Goal: Transaction & Acquisition: Download file/media

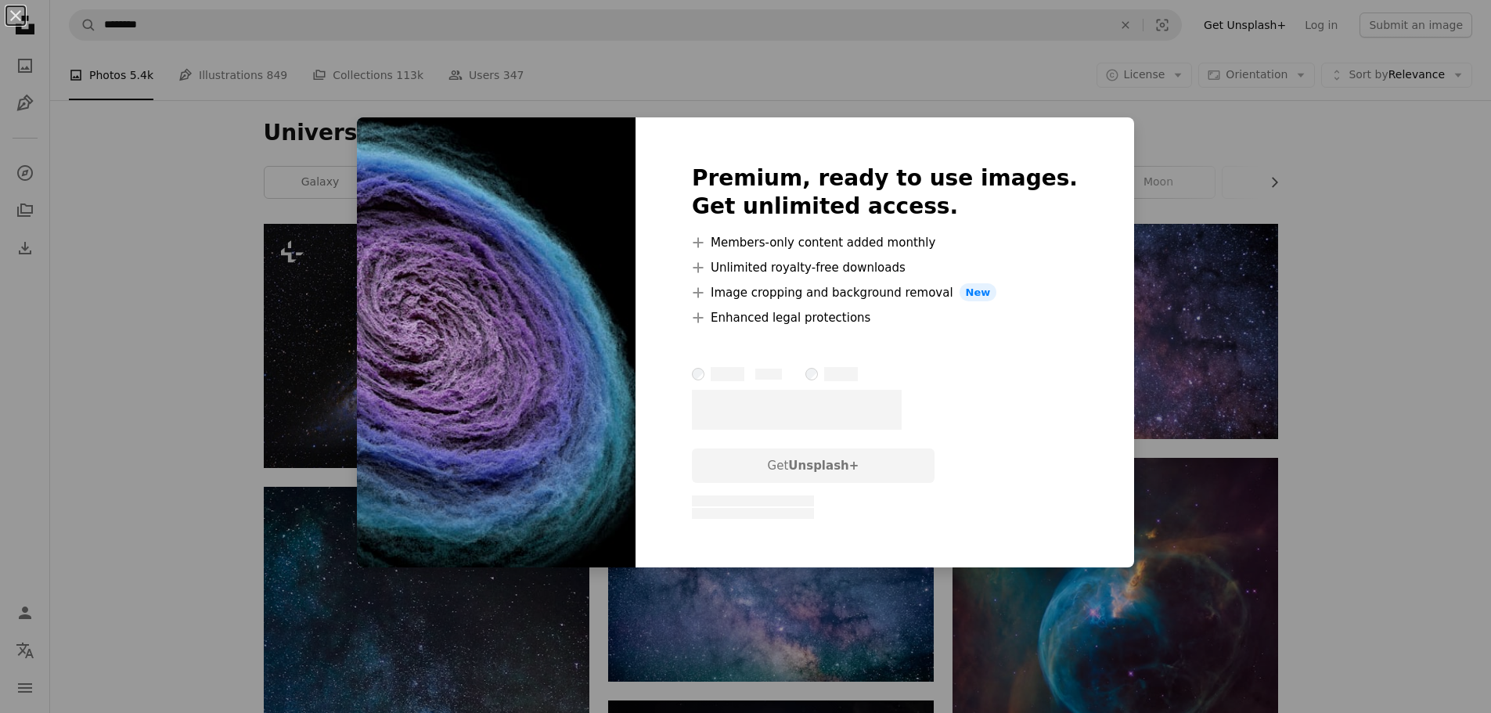
scroll to position [850, 0]
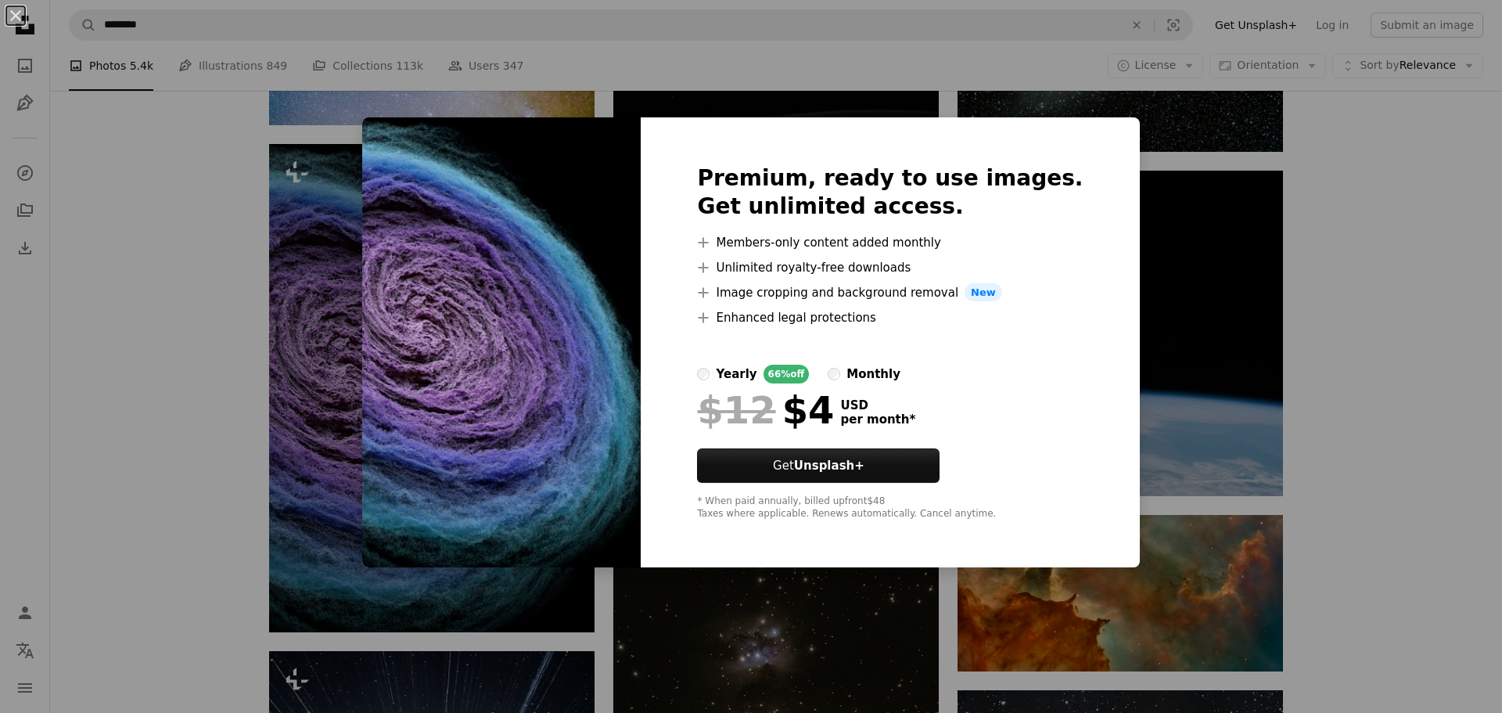
click at [1448, 285] on div "An X shape Premium, ready to use images. Get unlimited access. A plus sign Memb…" at bounding box center [751, 356] width 1502 height 713
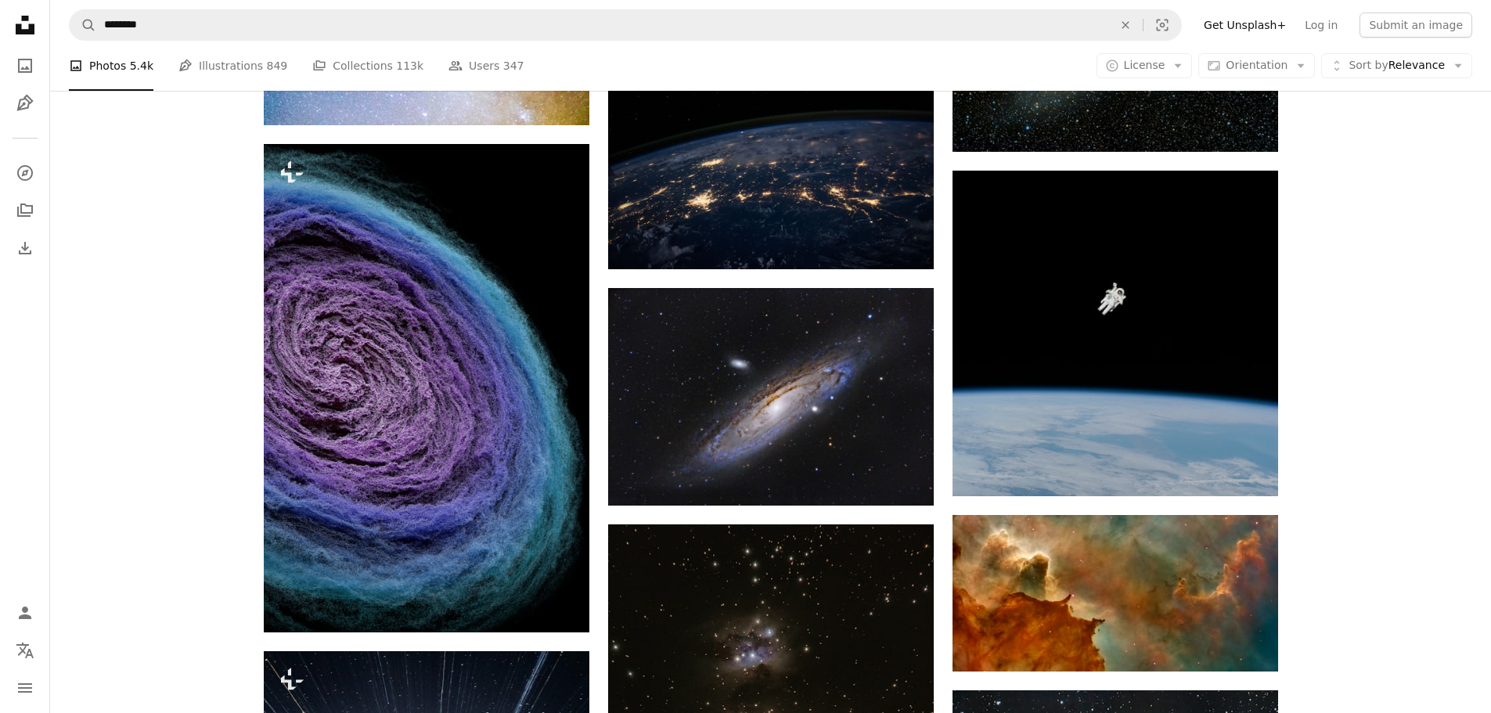
scroll to position [1325, 0]
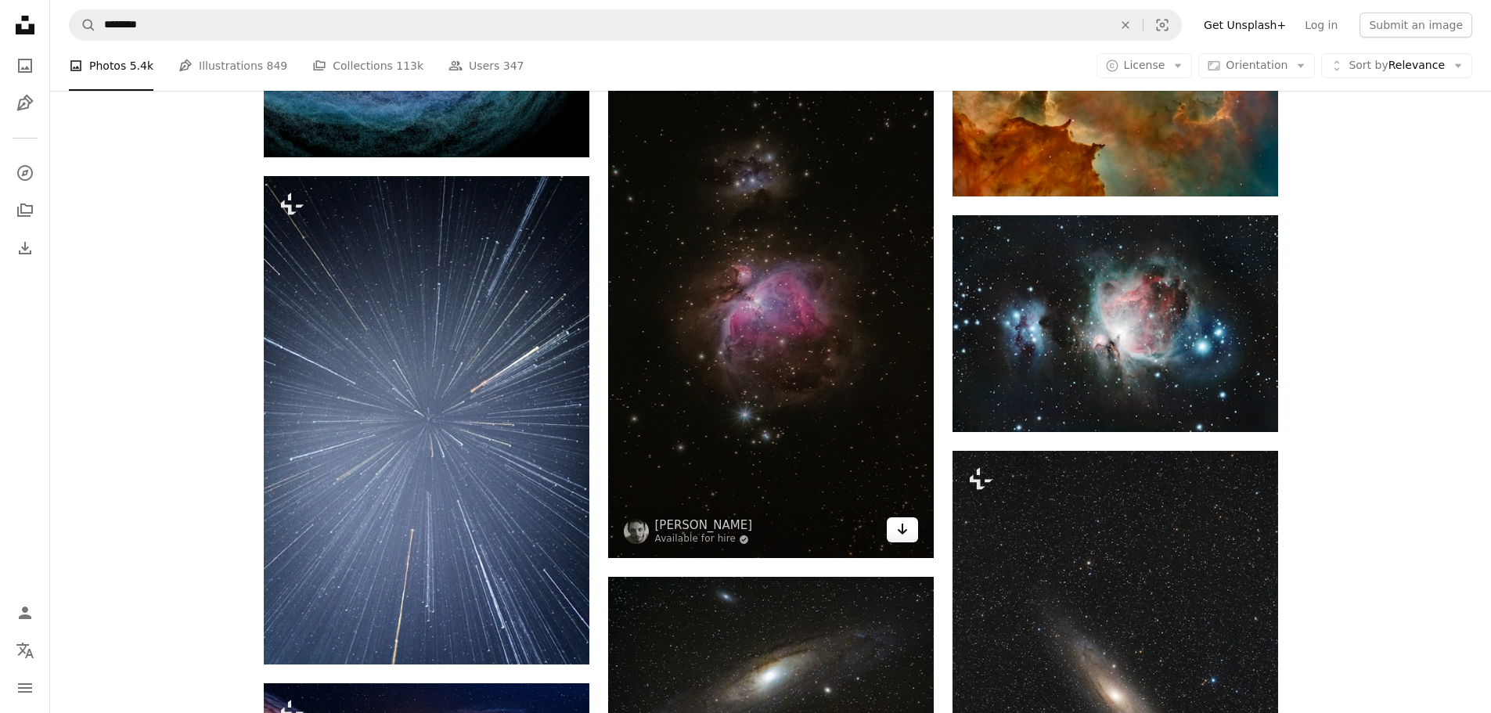
click at [902, 526] on icon "Download" at bounding box center [902, 528] width 10 height 11
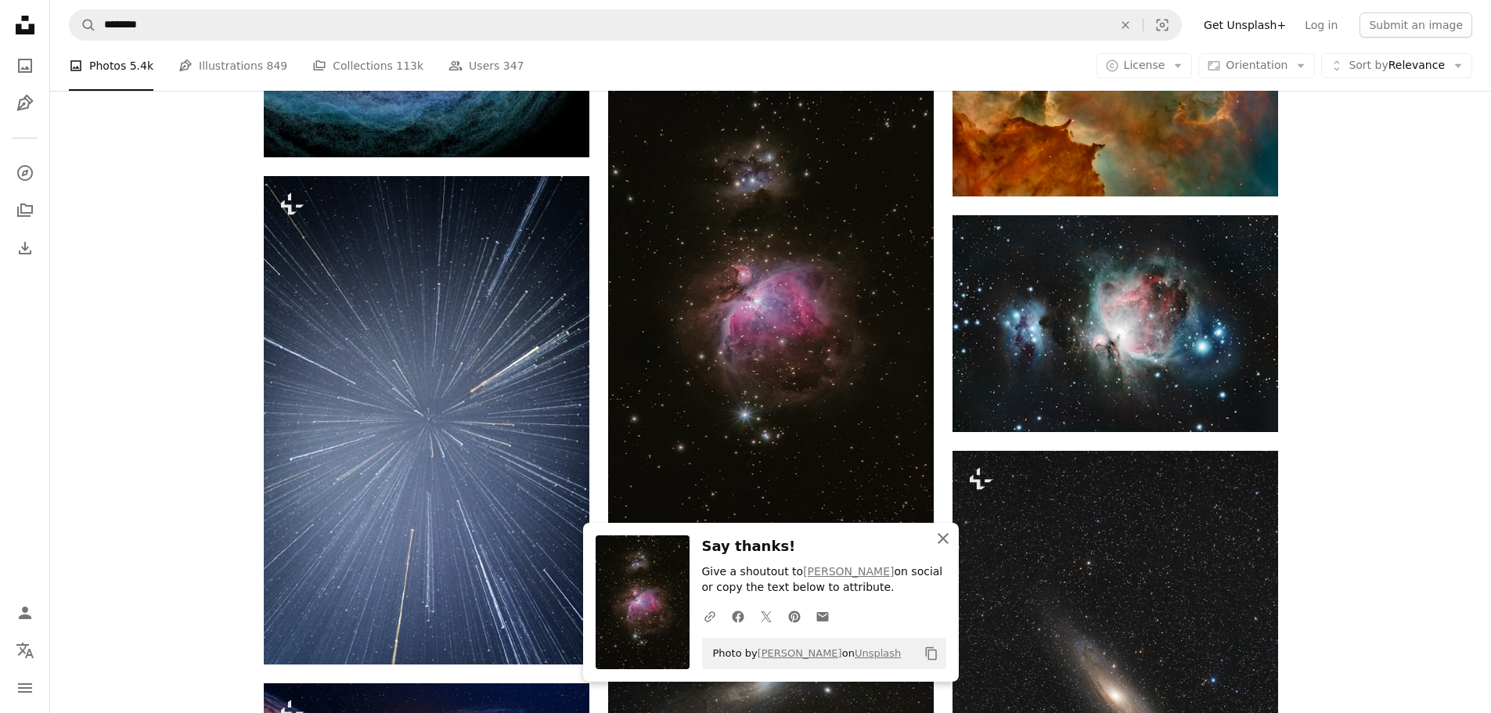
click at [935, 534] on icon "An X shape" at bounding box center [942, 538] width 19 height 19
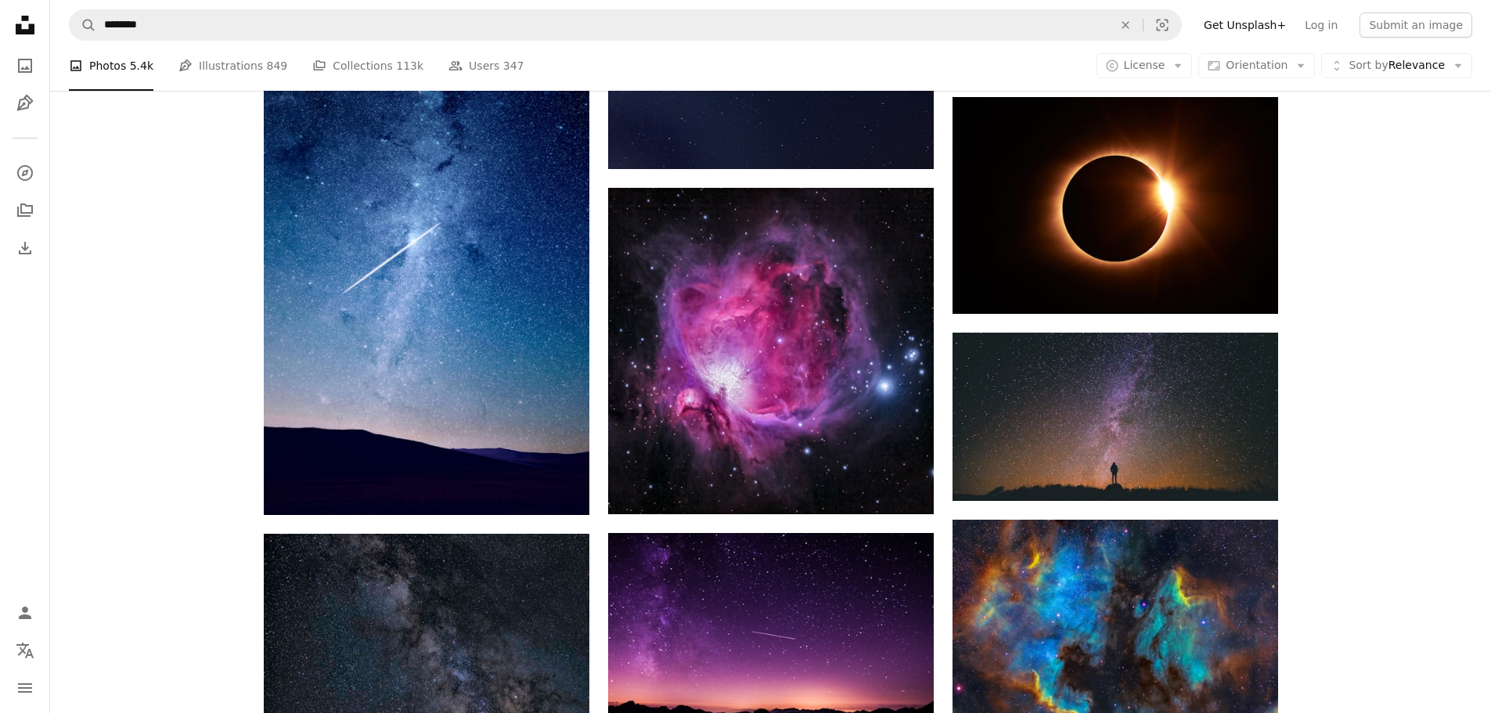
scroll to position [2275, 0]
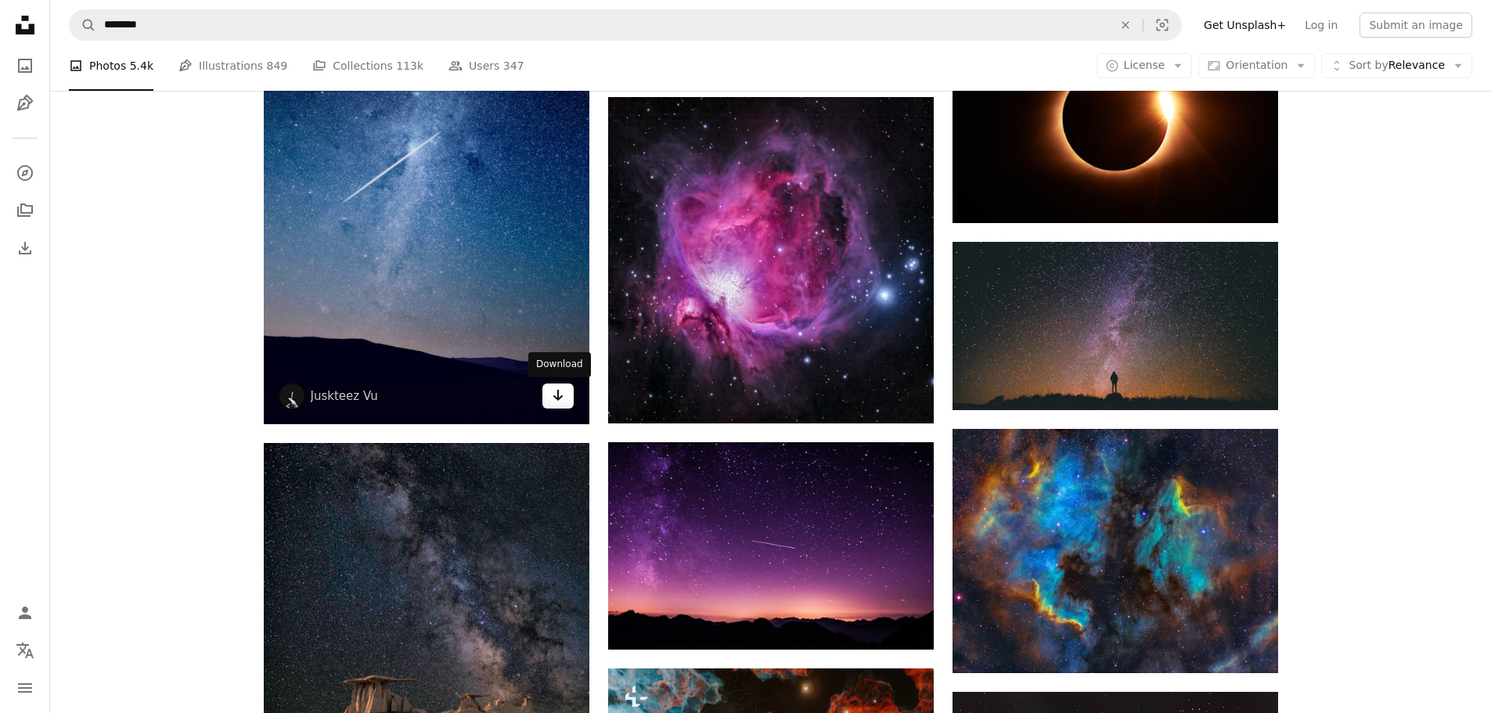
click at [560, 397] on icon "Download" at bounding box center [557, 395] width 10 height 11
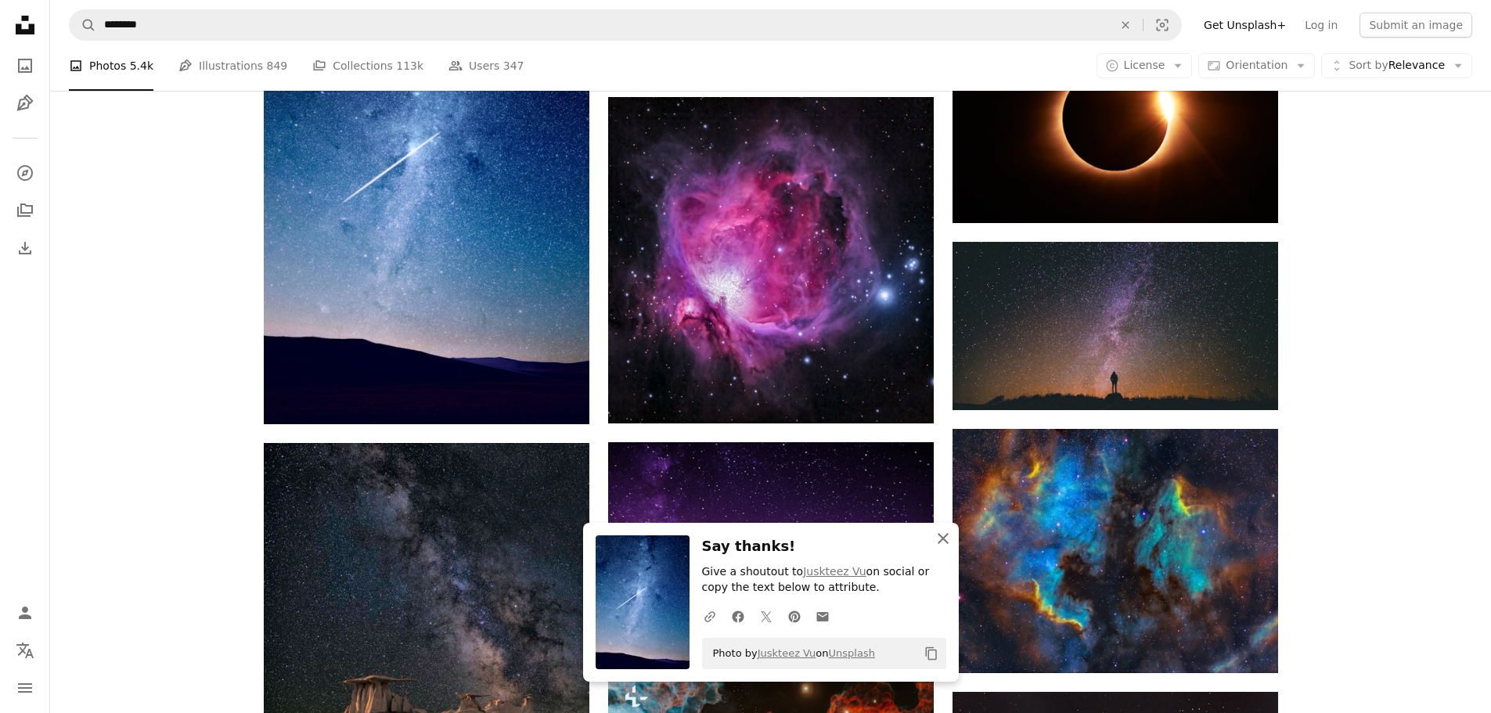
click at [937, 536] on icon "An X shape" at bounding box center [942, 538] width 19 height 19
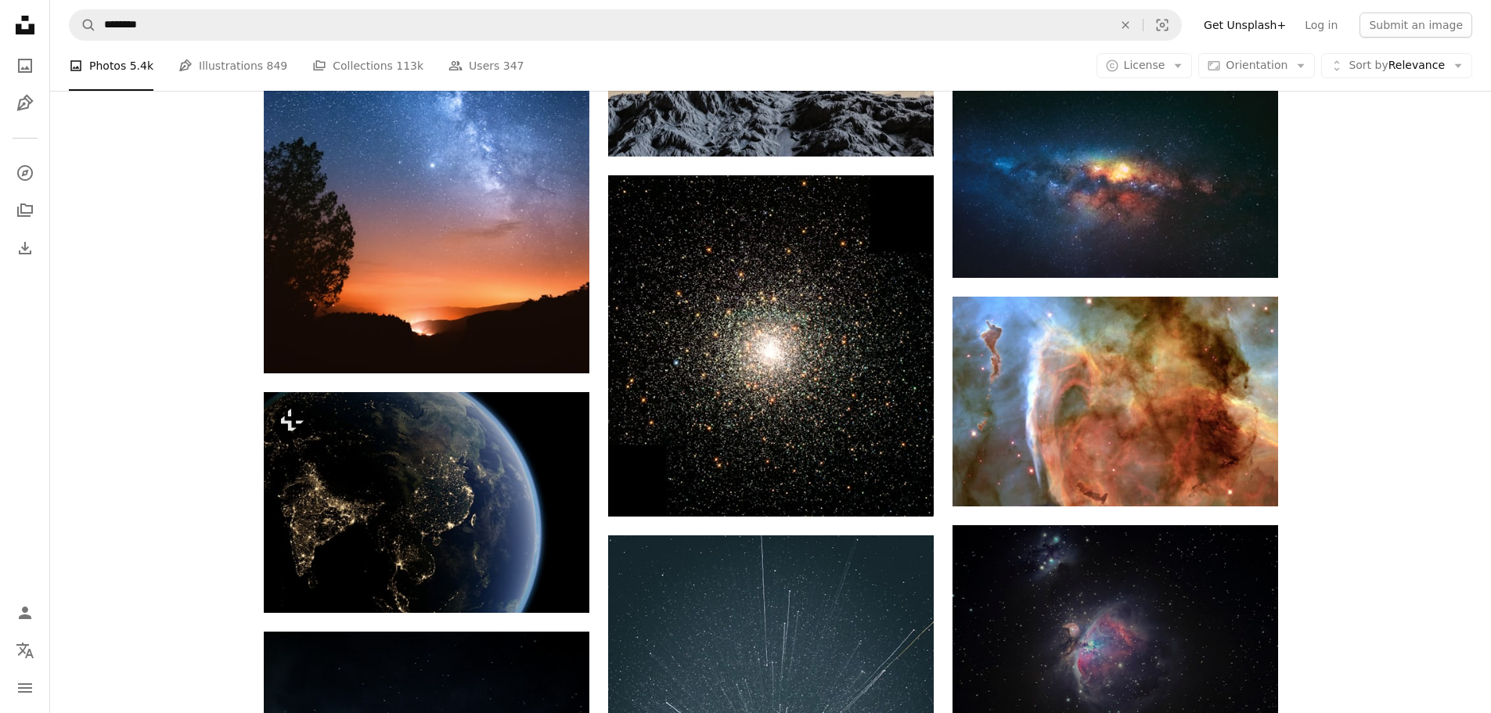
scroll to position [3475, 0]
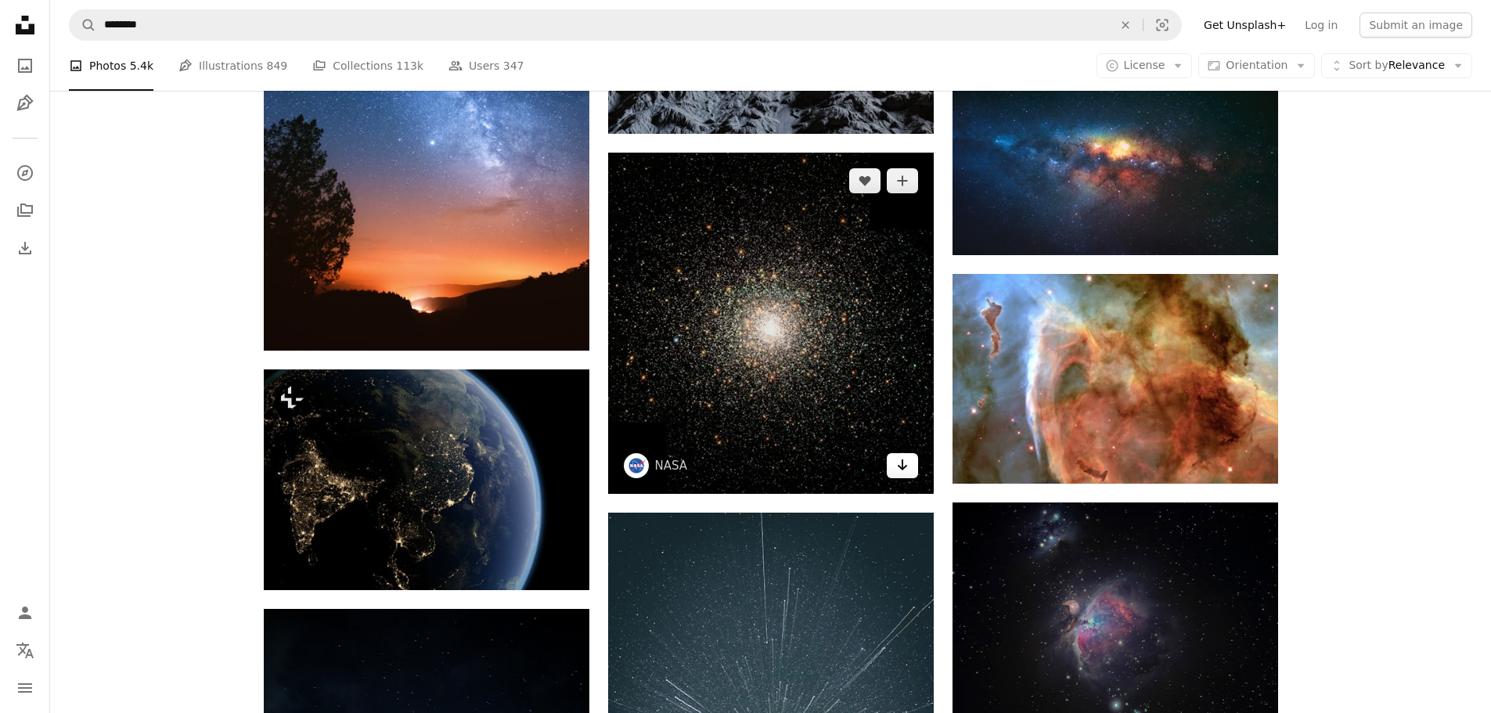
click at [891, 463] on link "Arrow pointing down" at bounding box center [902, 465] width 31 height 25
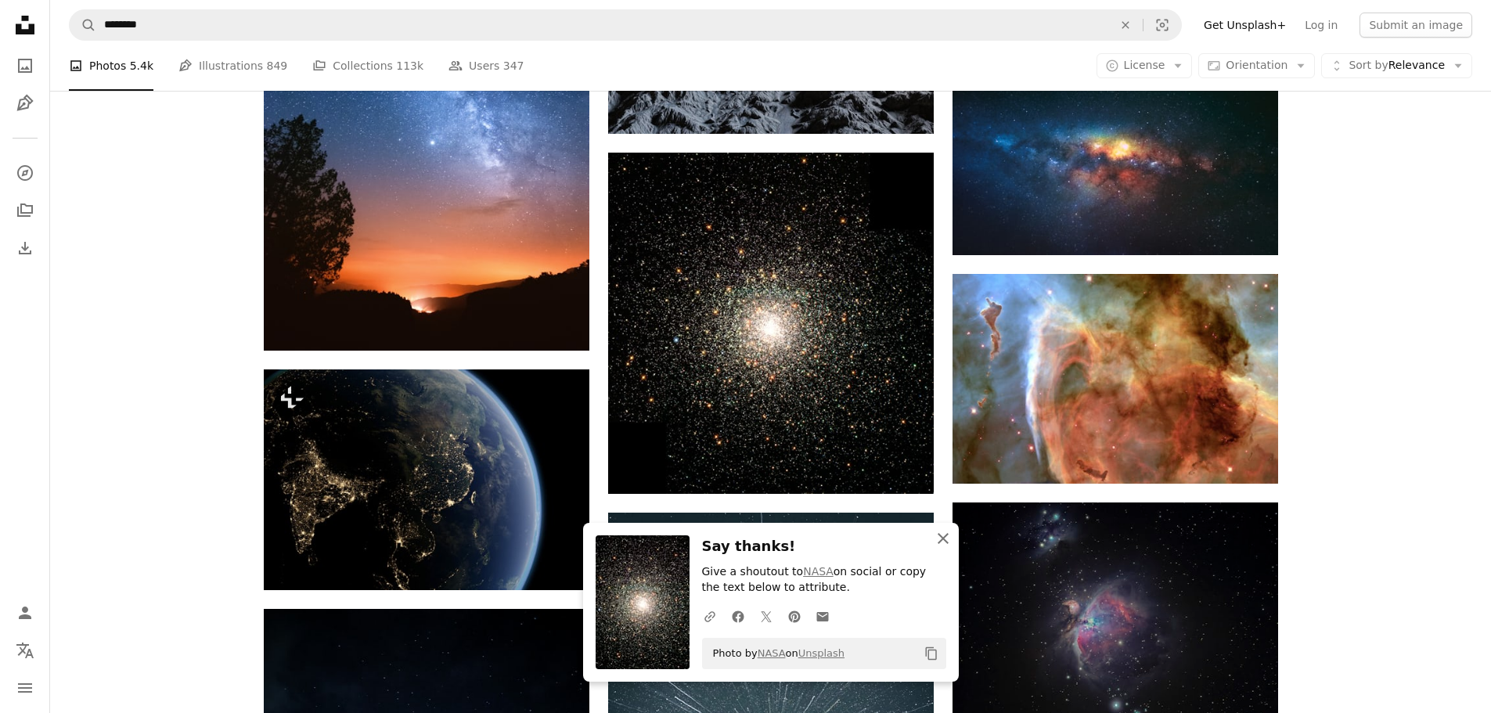
click at [932, 542] on button "An X shape Close" at bounding box center [942, 538] width 31 height 31
